Goal: Task Accomplishment & Management: Use online tool/utility

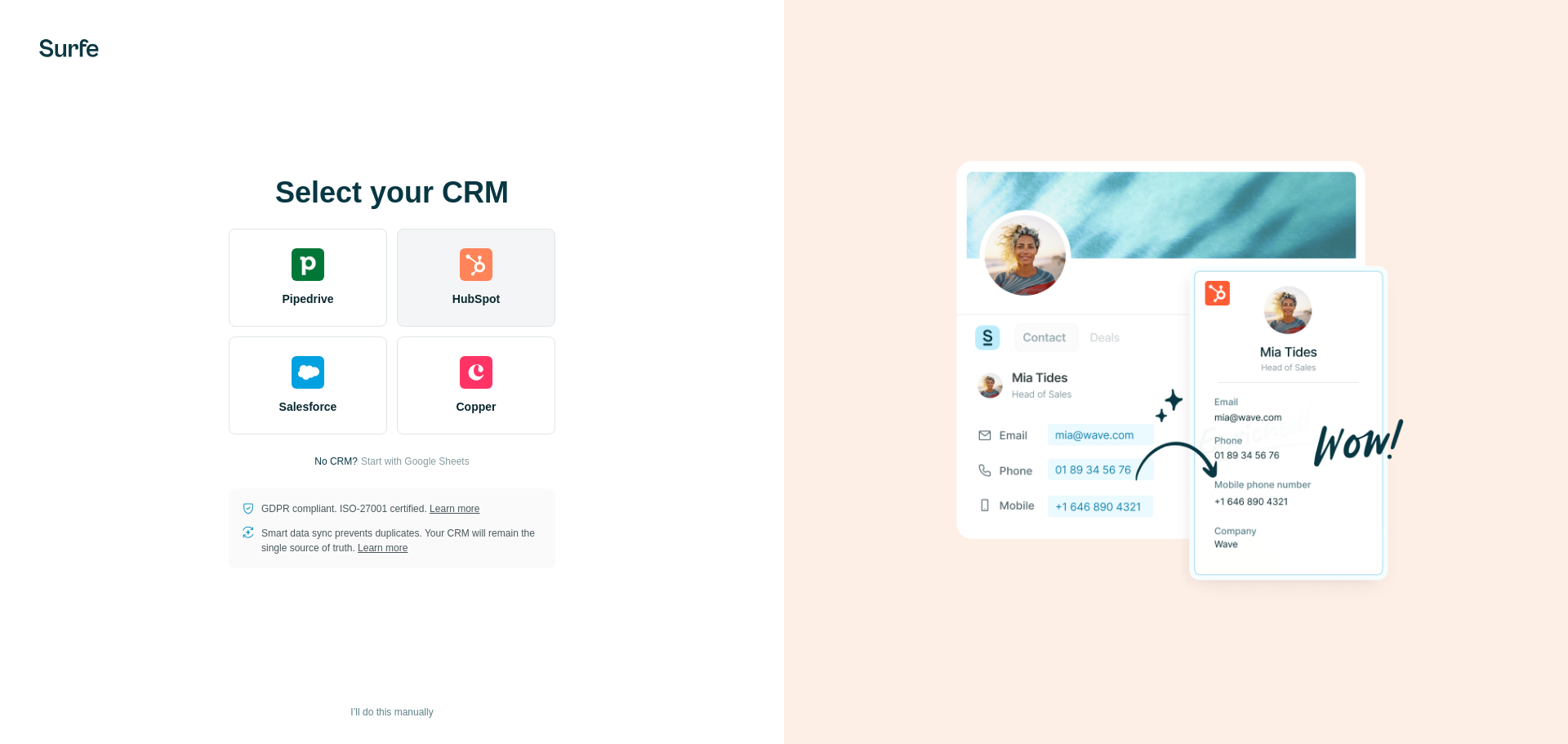
click at [494, 283] on div "HubSpot" at bounding box center [476, 277] width 159 height 98
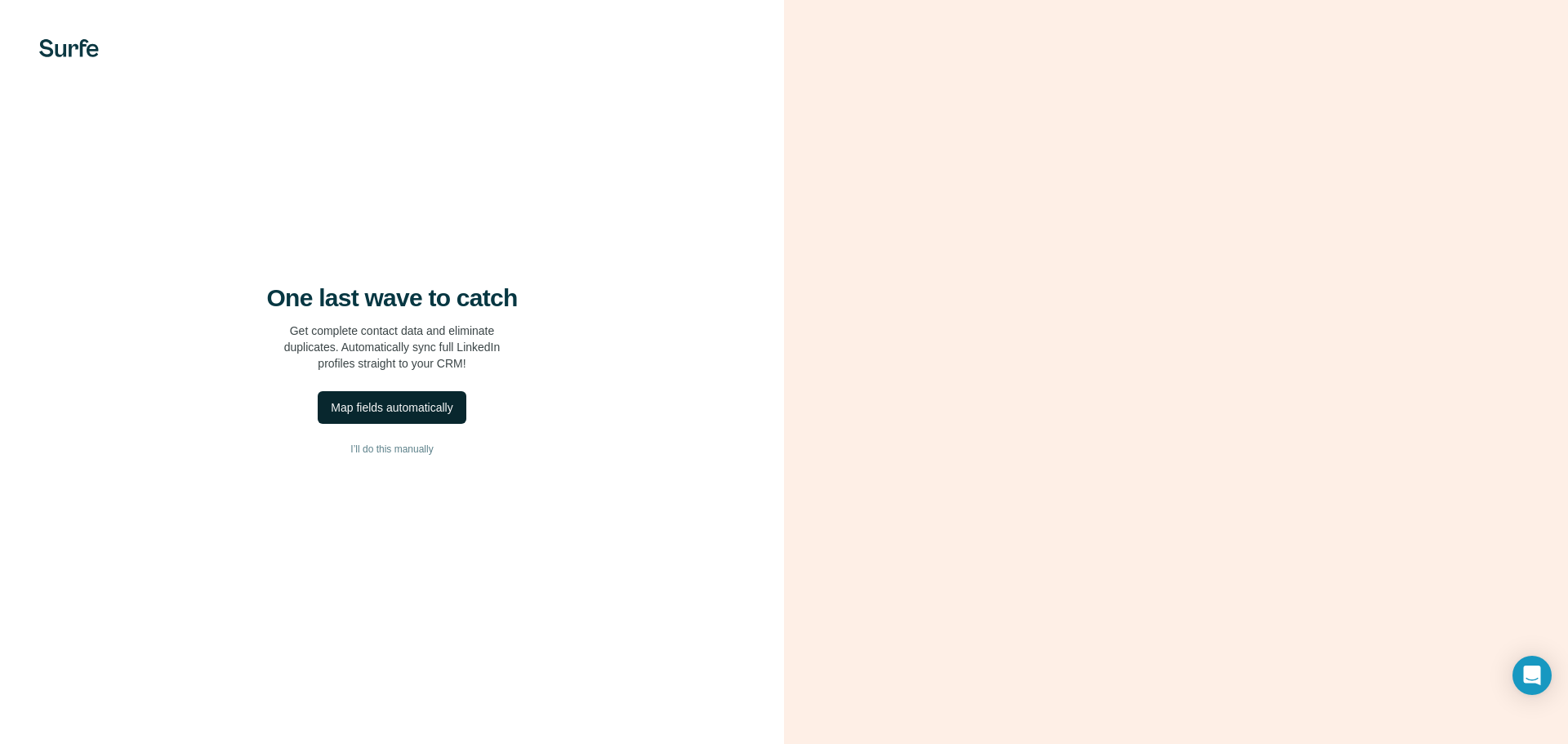
click at [403, 417] on button "Map fields automatically" at bounding box center [391, 407] width 148 height 32
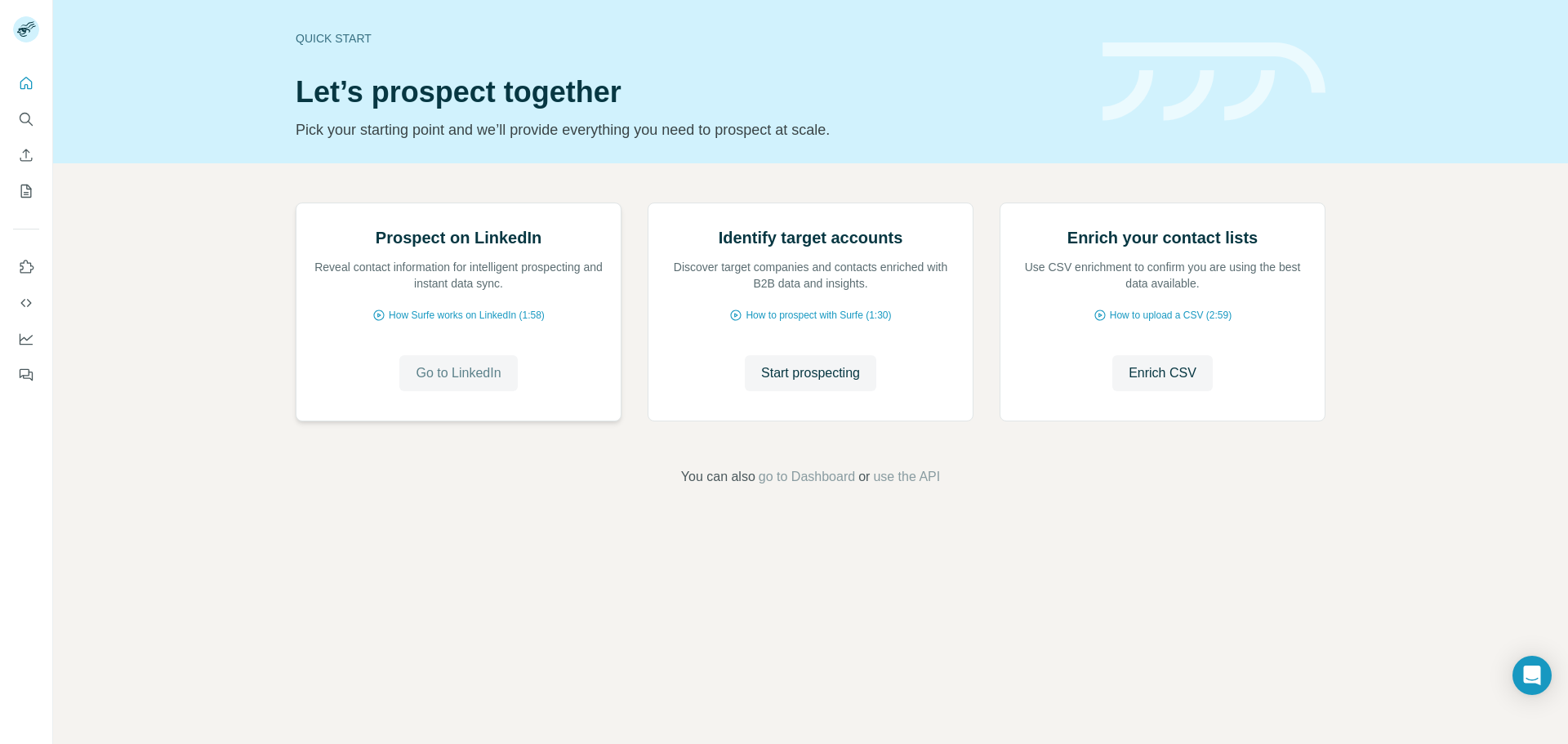
click at [419, 383] on span "Go to LinkedIn" at bounding box center [458, 373] width 85 height 19
